Goal: Task Accomplishment & Management: Manage account settings

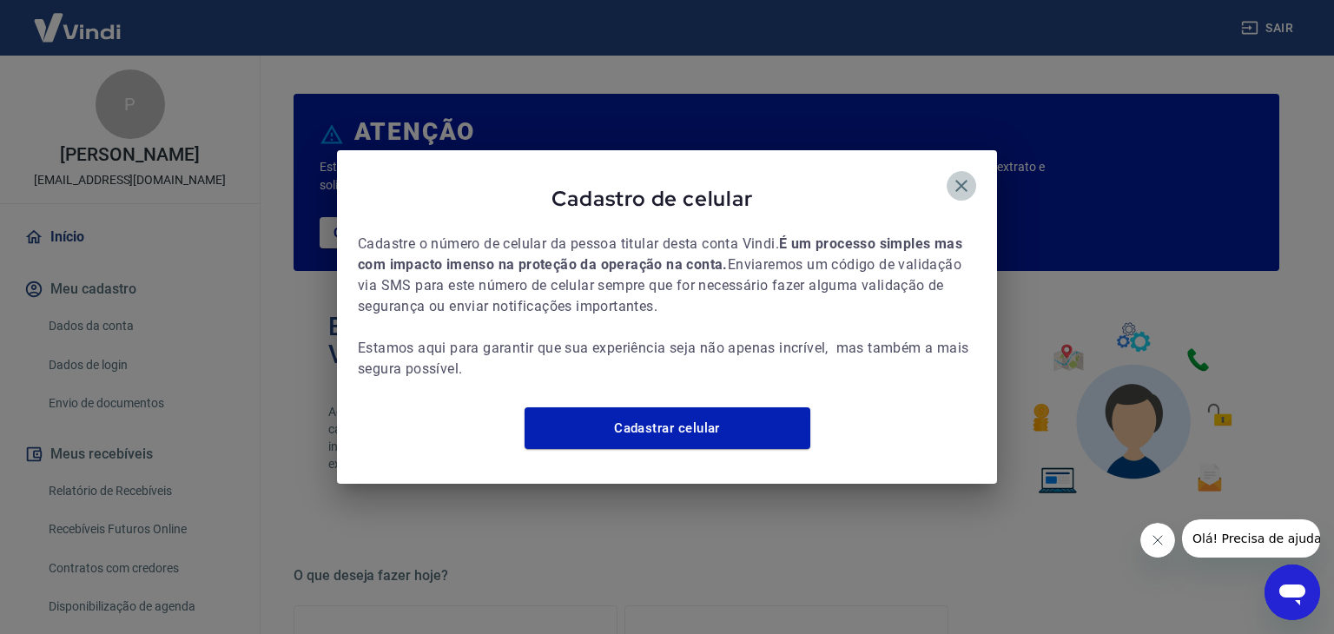
click at [961, 180] on icon "button" at bounding box center [961, 186] width 12 height 12
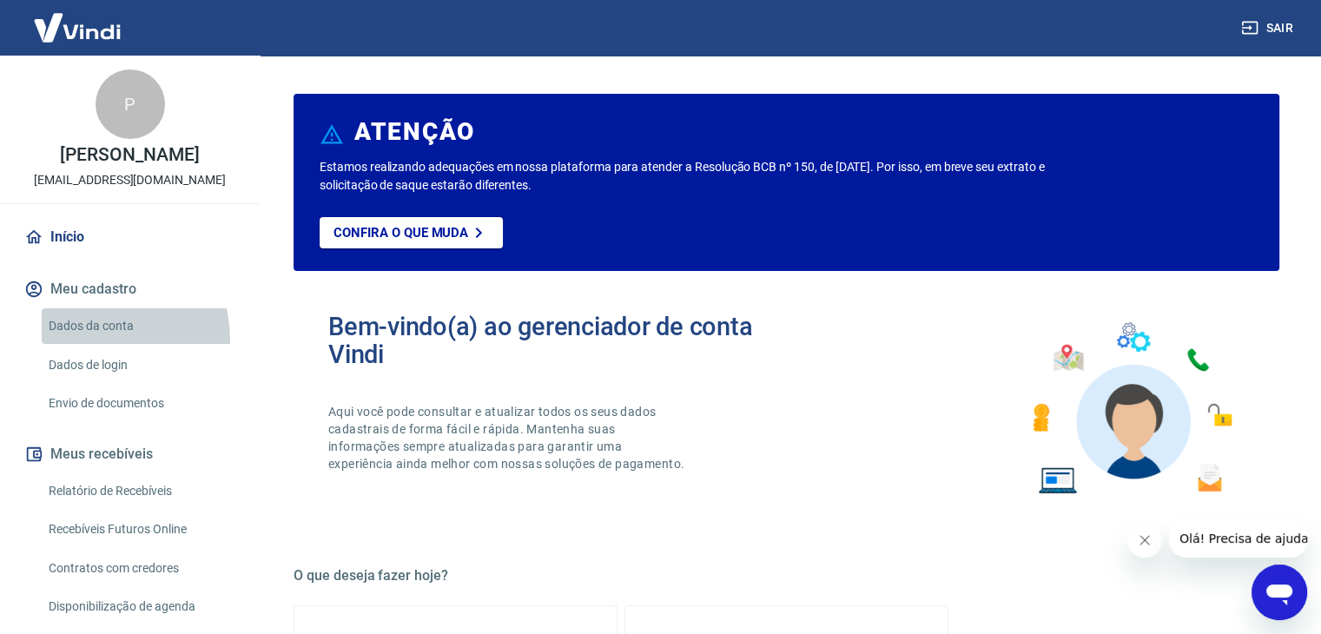
click at [83, 340] on link "Dados da conta" at bounding box center [140, 326] width 197 height 36
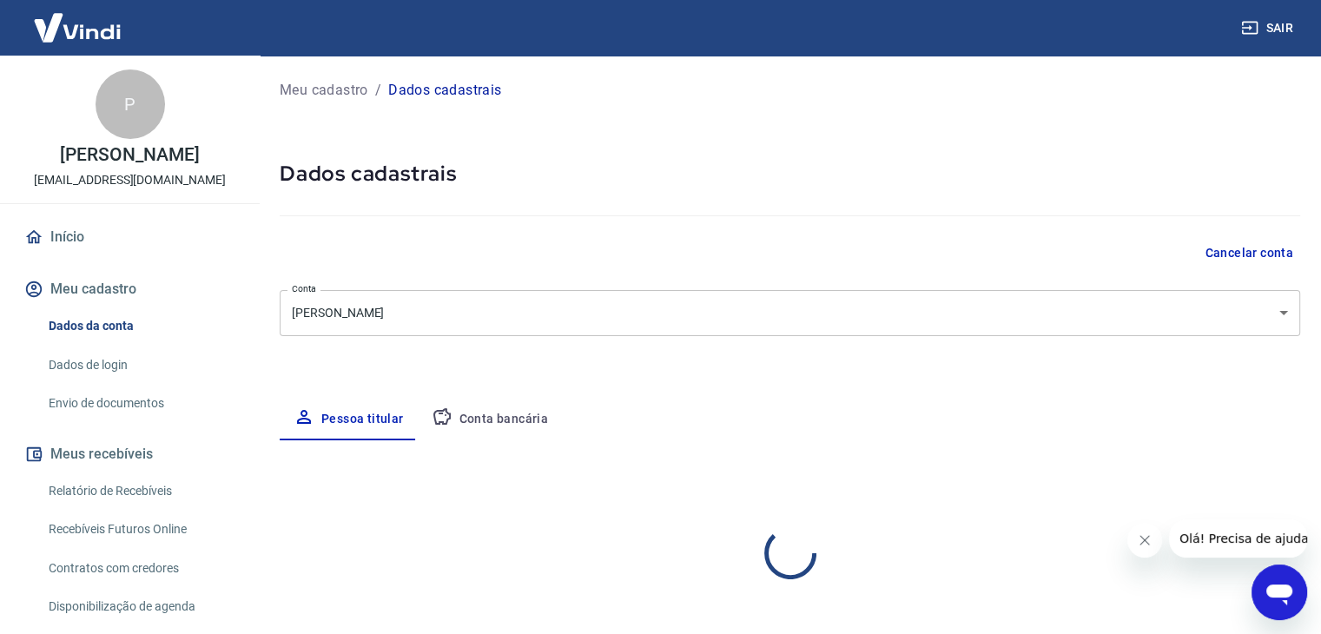
select select "SP"
select select "business"
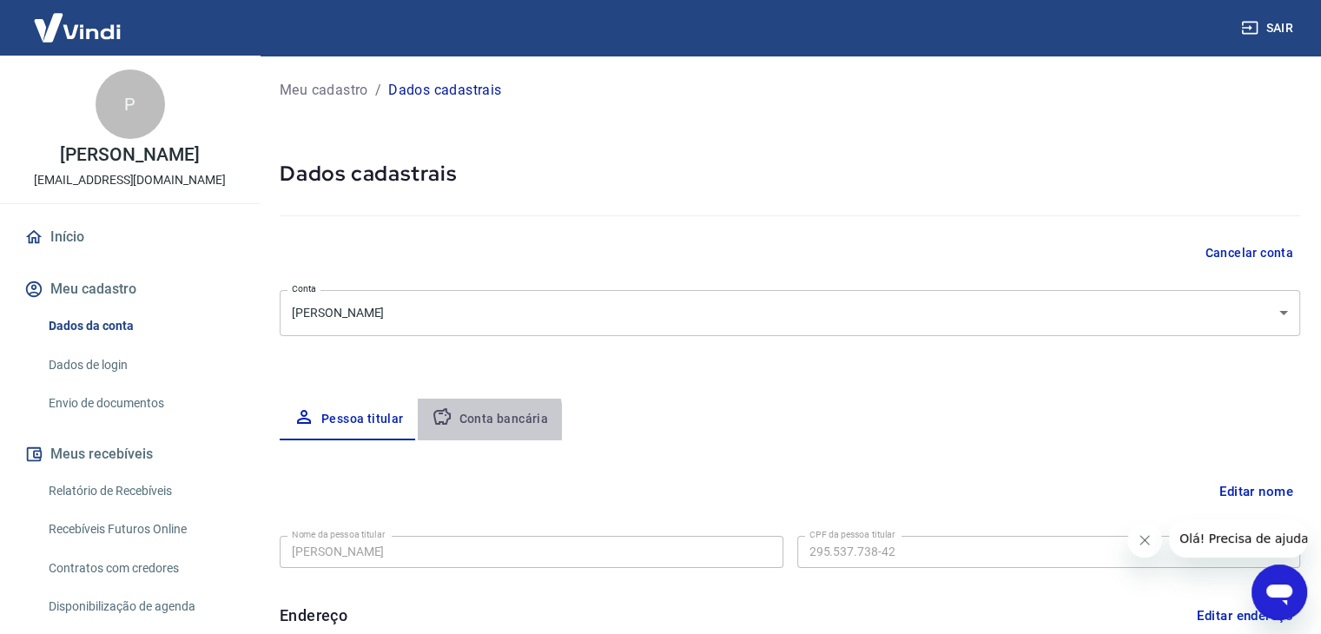
click at [455, 423] on button "Conta bancária" at bounding box center [490, 420] width 145 height 42
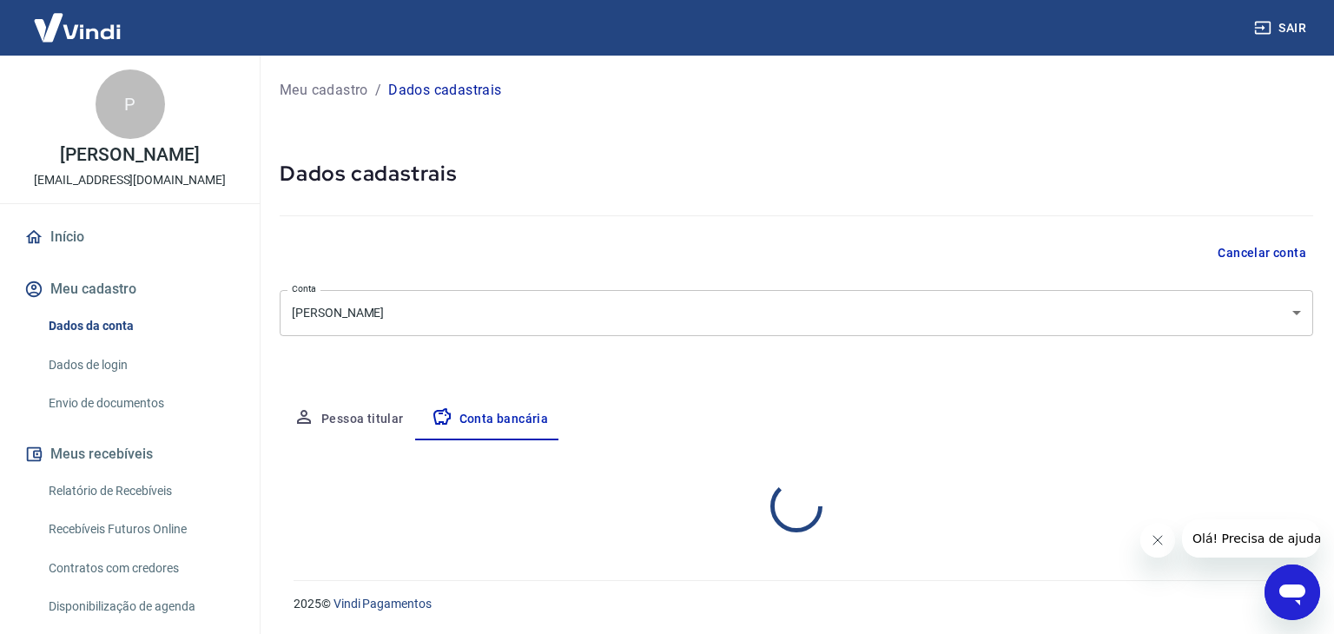
select select "1"
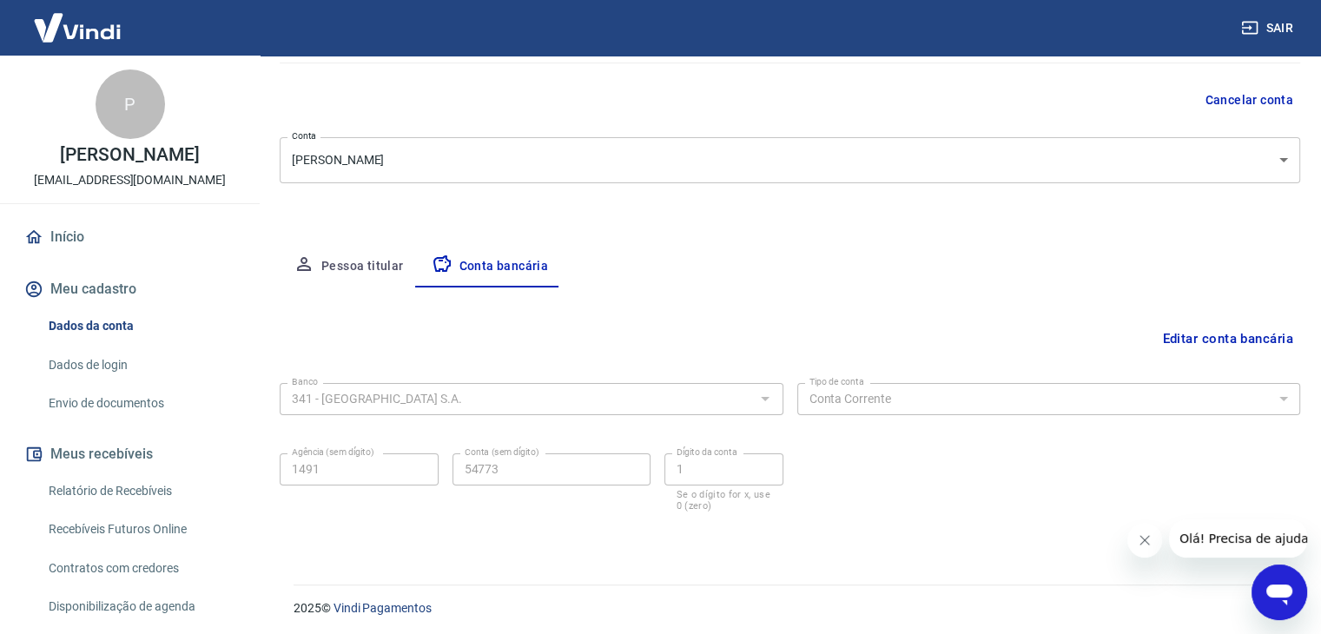
scroll to position [152, 0]
click at [351, 271] on button "Pessoa titular" at bounding box center [349, 268] width 138 height 42
select select "SP"
select select "business"
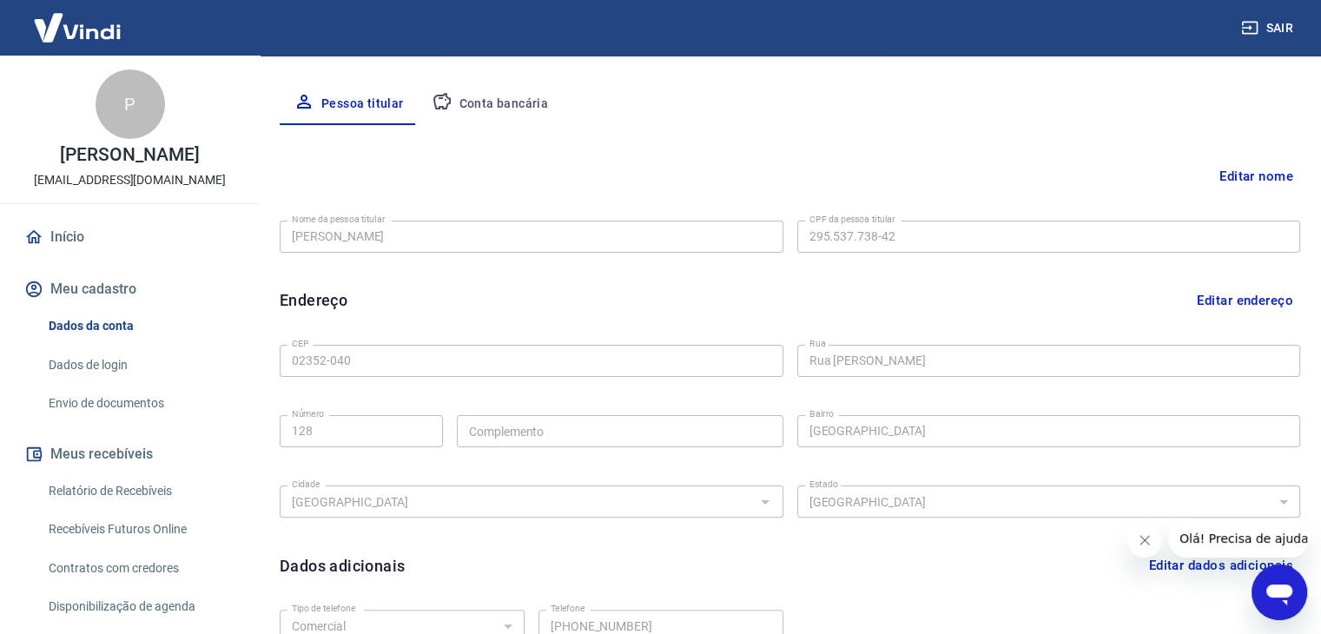
scroll to position [316, 0]
click at [1268, 176] on button "Editar nome" at bounding box center [1256, 175] width 88 height 33
